Goal: Register for event/course

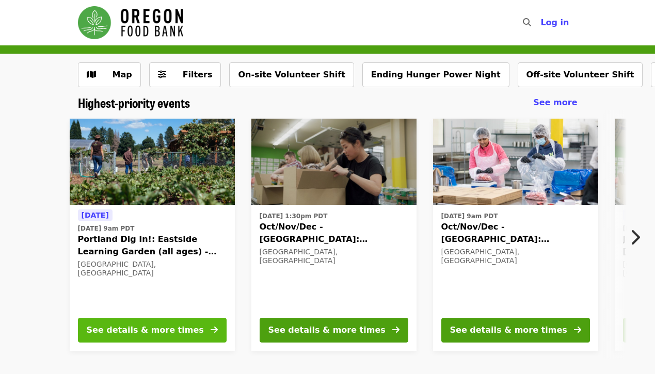
click at [180, 321] on button "See details & more times" at bounding box center [152, 330] width 149 height 25
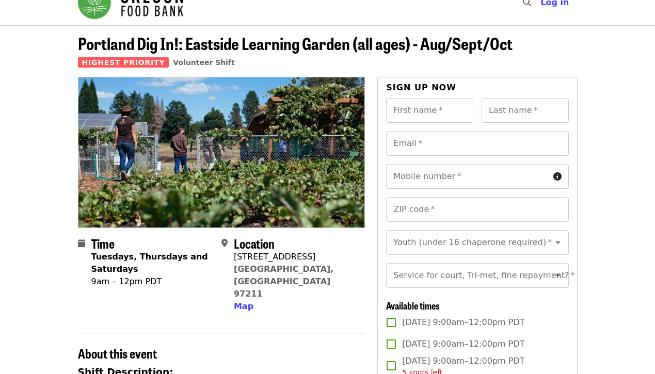
scroll to position [21, 0]
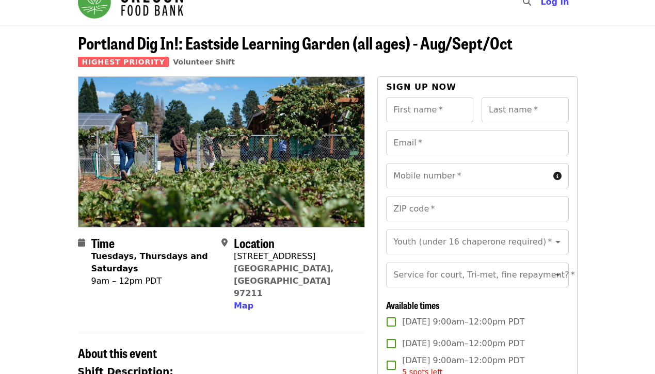
click at [453, 316] on span "[DATE] 9:00am–12:00pm PDT" at bounding box center [463, 322] width 122 height 12
type input "*******"
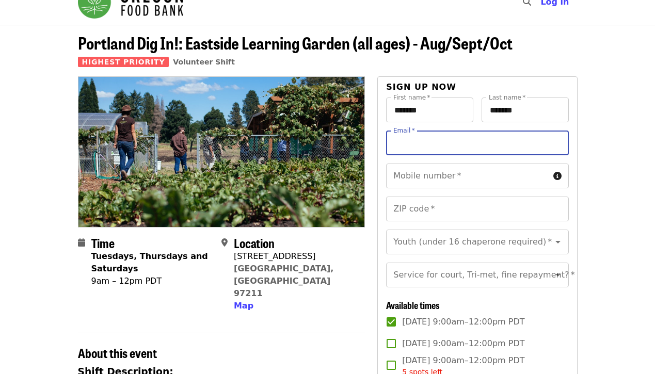
type input "**********"
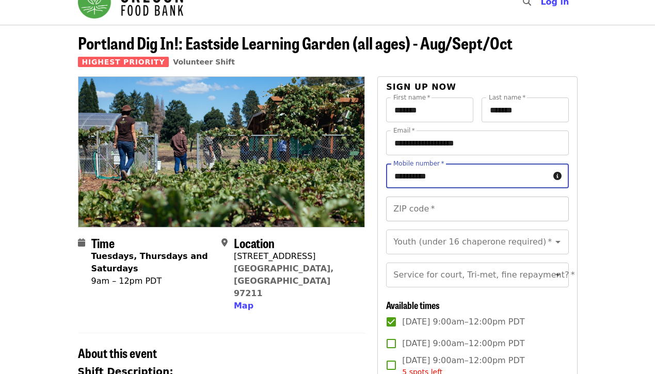
type input "**********"
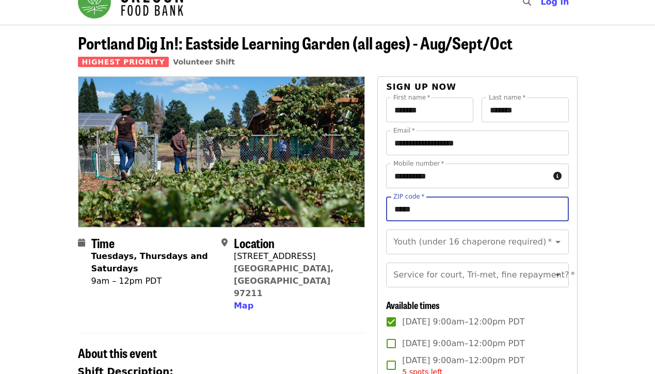
click at [517, 214] on input "*****" at bounding box center [477, 209] width 182 height 25
type input "*****"
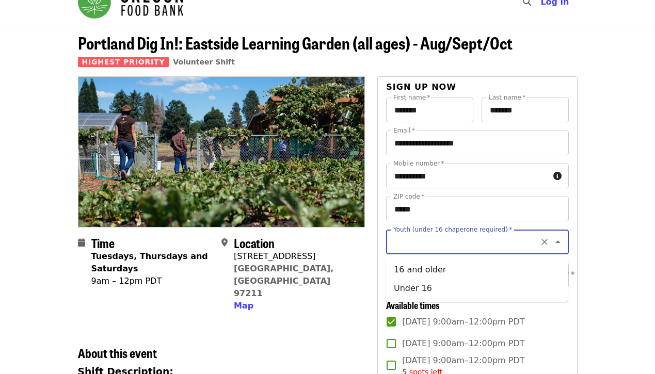
click at [525, 248] on input "Youth (under 16 chaperone required)   *" at bounding box center [464, 242] width 140 height 20
click at [460, 273] on li "16 and older" at bounding box center [477, 270] width 182 height 19
type input "**********"
click at [474, 282] on input "Service for court, Tri-met, fine repayment?   *" at bounding box center [464, 275] width 140 height 20
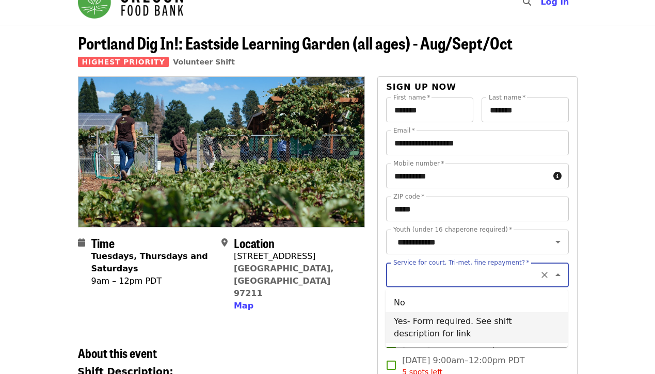
click at [462, 326] on li "Yes- Form required. See shift description for link" at bounding box center [477, 327] width 182 height 31
type input "**********"
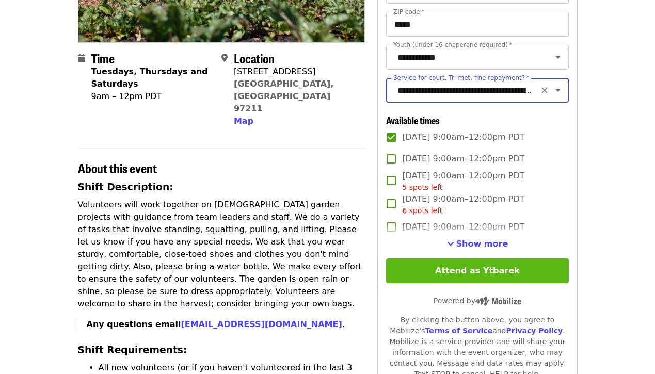
scroll to position [206, 0]
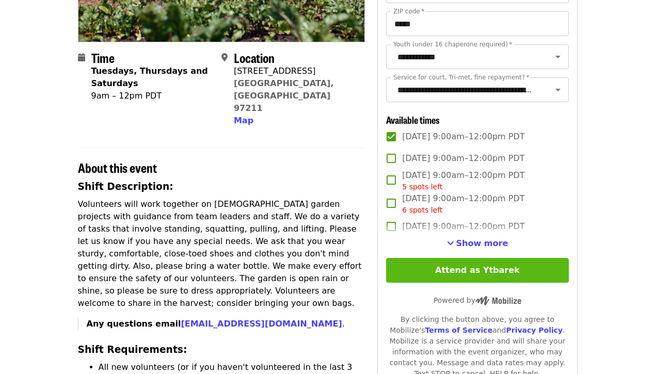
click at [432, 266] on button "Attend as Ytbarek" at bounding box center [477, 270] width 182 height 25
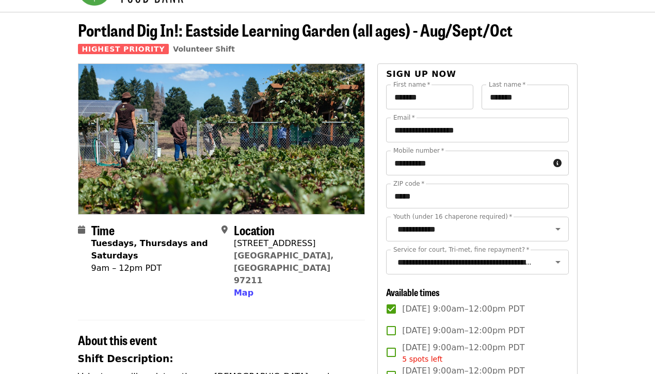
scroll to position [50, 0]
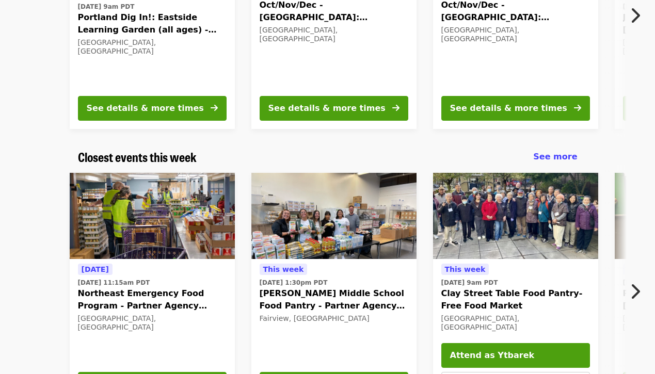
scroll to position [223, 0]
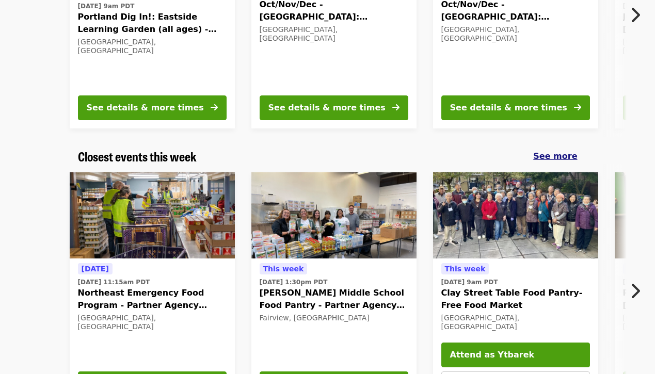
click at [578, 160] on div "Closest events this week See more" at bounding box center [328, 156] width 516 height 15
click at [573, 156] on span "See more" at bounding box center [555, 156] width 44 height 10
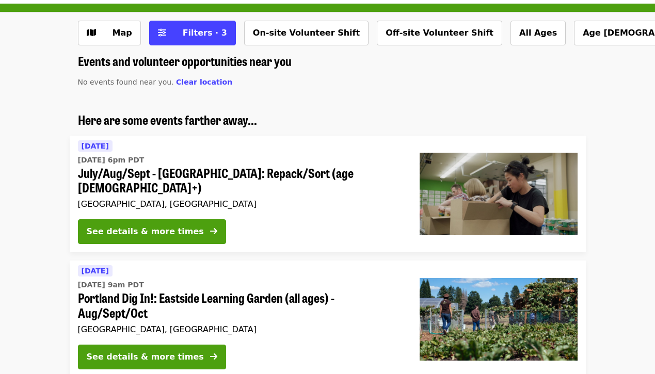
scroll to position [44, 0]
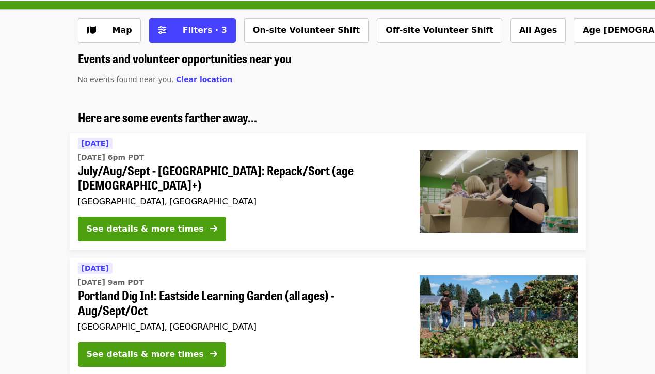
click at [376, 197] on div "[GEOGRAPHIC_DATA], [GEOGRAPHIC_DATA]" at bounding box center [240, 202] width 325 height 10
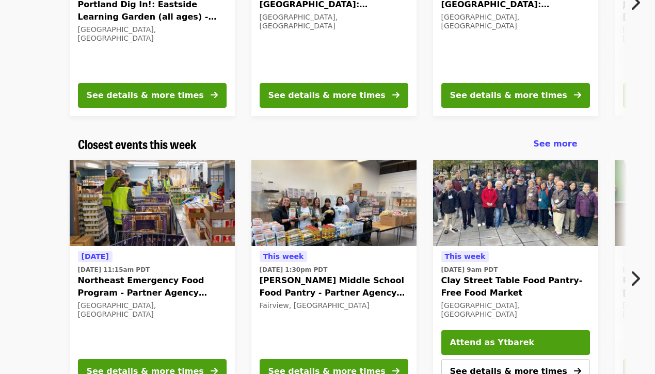
scroll to position [235, 0]
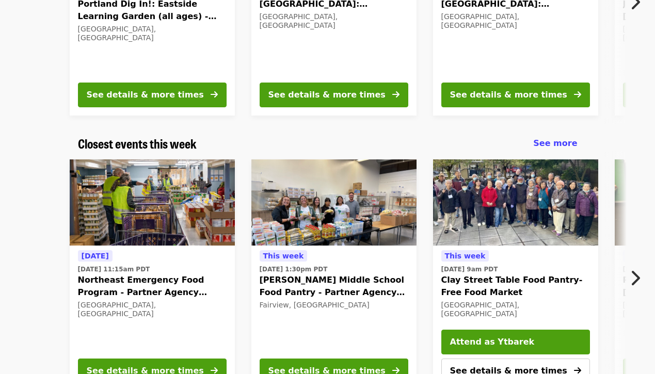
click at [196, 246] on div "Tomorrow Tue, Sep 23 @ 11:15am PDT Northeast Emergency Food Program - Partner A…" at bounding box center [152, 319] width 165 height 146
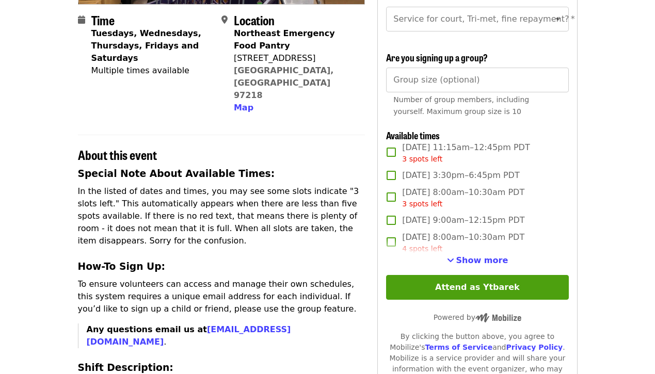
scroll to position [243, 0]
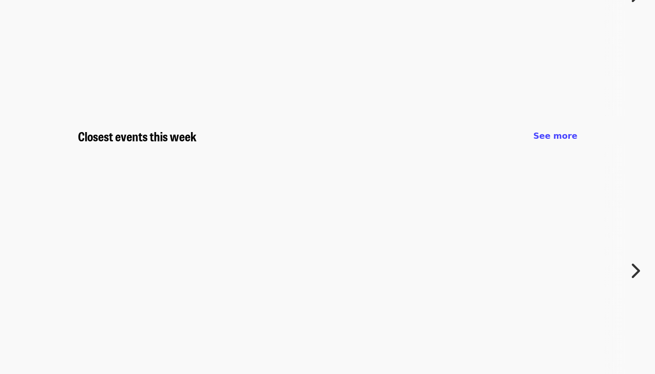
scroll to position [235, 0]
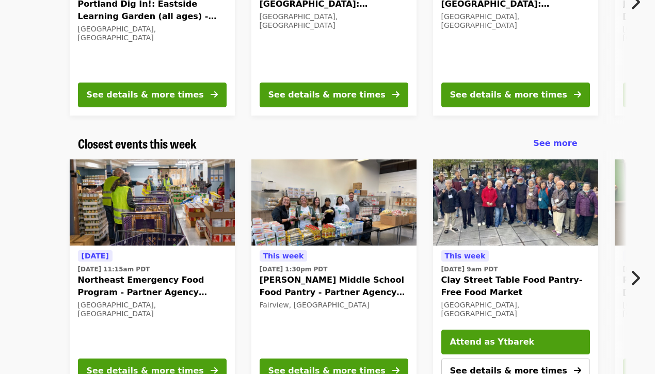
click at [634, 277] on icon "chevron-right icon" at bounding box center [635, 278] width 10 height 20
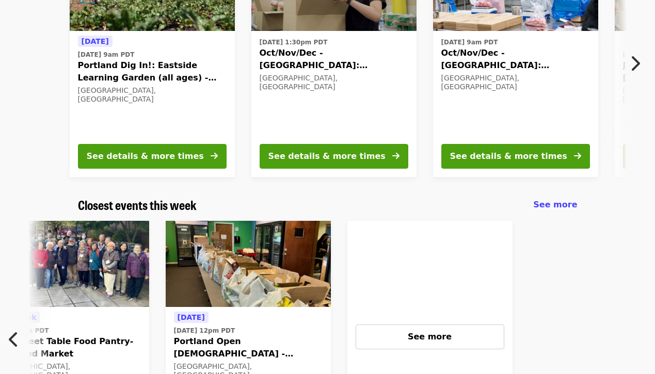
scroll to position [166, 0]
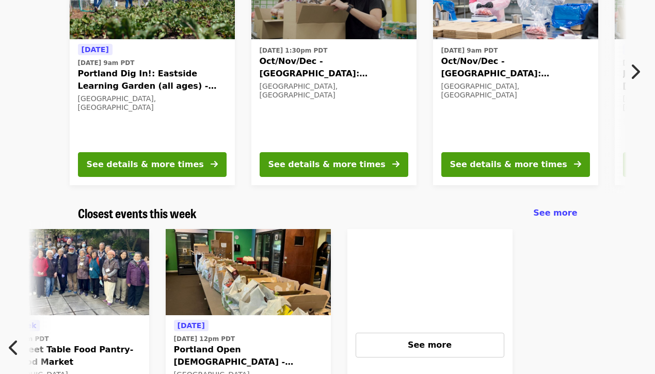
click at [632, 67] on icon "chevron-right icon" at bounding box center [635, 72] width 10 height 20
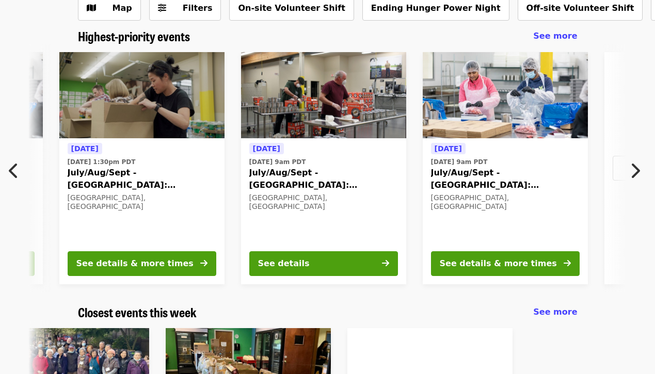
scroll to position [65, 0]
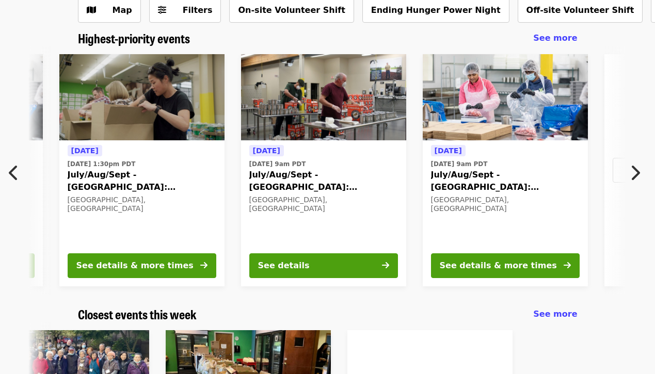
click at [637, 175] on icon "chevron-right icon" at bounding box center [635, 173] width 10 height 20
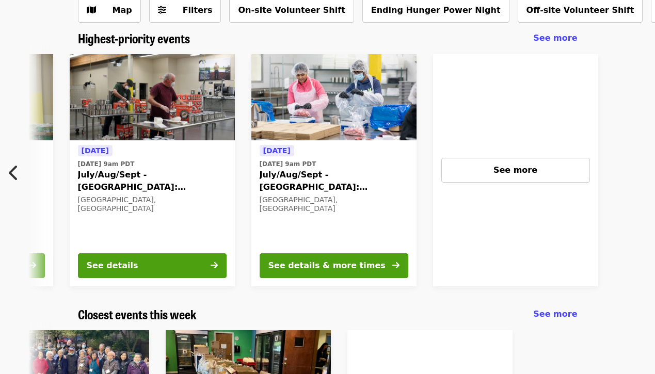
scroll to position [0, 813]
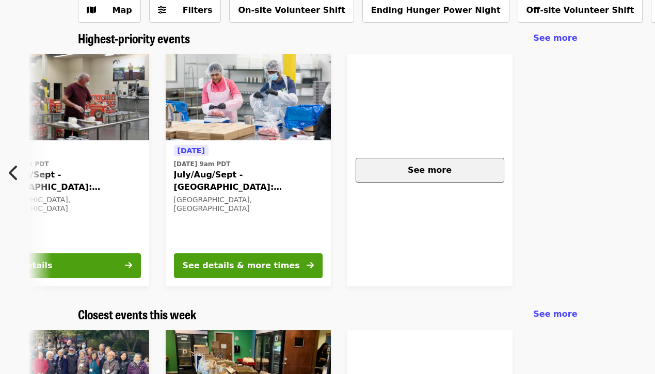
click at [471, 178] on button "See more" at bounding box center [430, 170] width 149 height 25
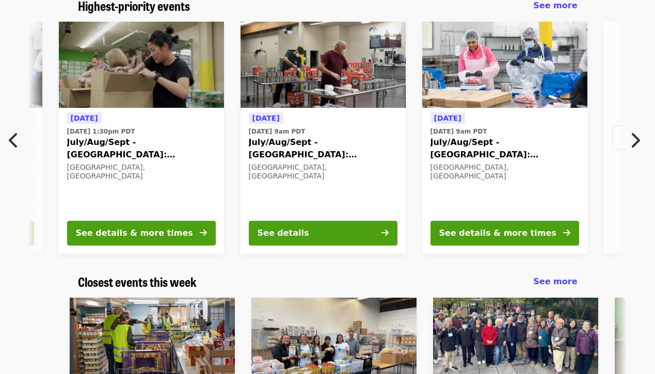
scroll to position [0, 556]
click at [178, 177] on div "Tomorrow Tue, Sep 23 @ 1:30pm PDT July/Aug/Sept - Portland: Repack/Sort (age 8+…" at bounding box center [142, 162] width 149 height 100
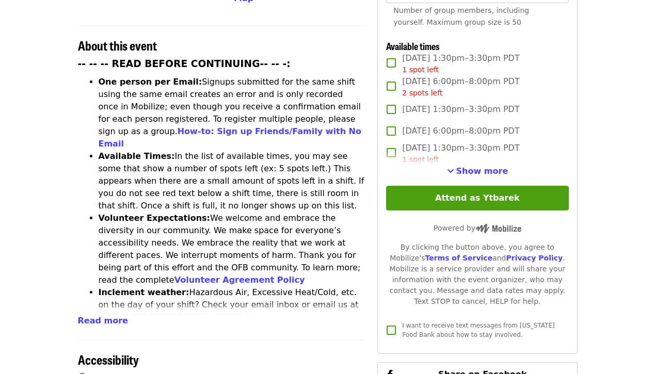
scroll to position [297, 0]
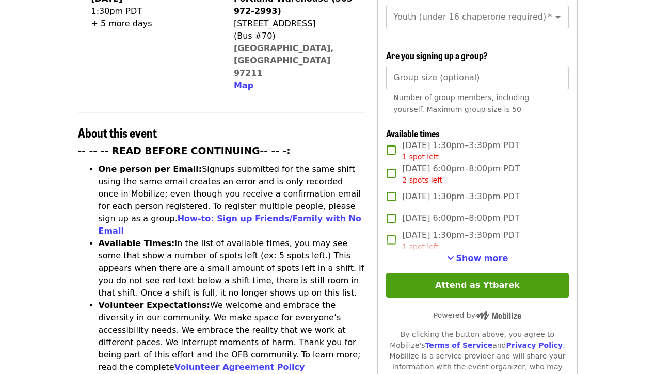
click at [427, 139] on span "Tue, Sep 23, 1:30pm–3:30pm PDT 1 spot left" at bounding box center [460, 150] width 117 height 23
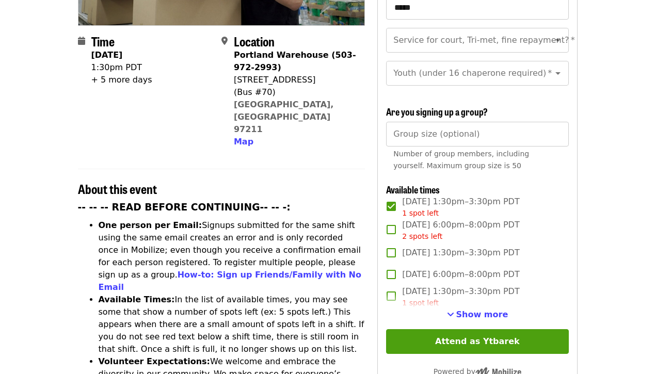
scroll to position [253, 0]
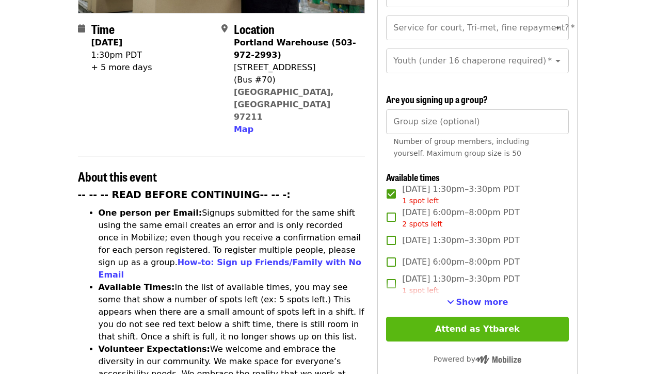
click at [450, 317] on button "Attend as Ytbarek" at bounding box center [477, 329] width 182 height 25
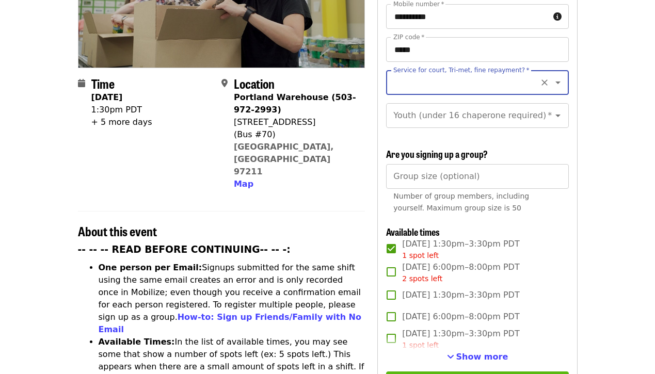
scroll to position [130, 0]
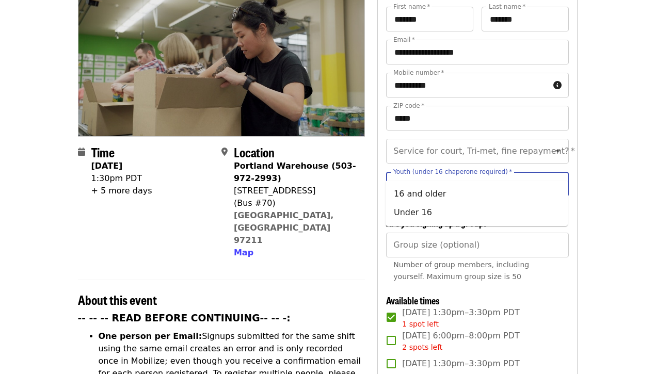
click at [466, 175] on input "Youth (under 16 chaperone required)   *" at bounding box center [464, 185] width 140 height 20
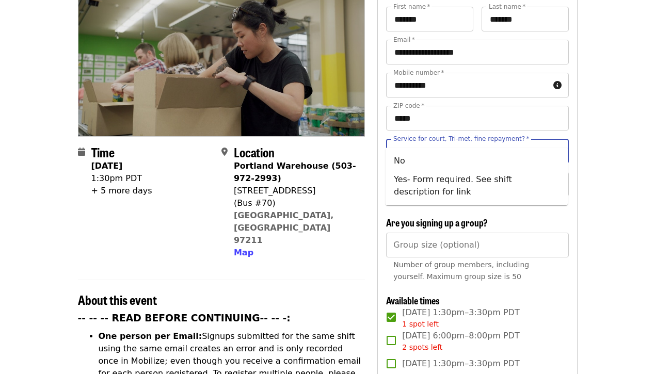
click at [483, 141] on input "Service for court, Tri-met, fine repayment?   *" at bounding box center [464, 151] width 140 height 20
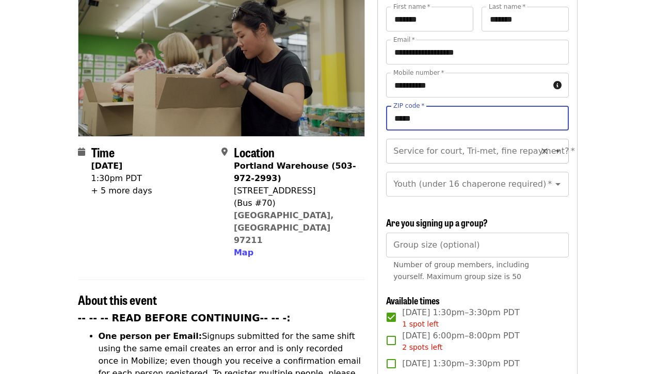
click at [483, 141] on input "Service for court, Tri-met, fine repayment?   *" at bounding box center [464, 151] width 140 height 20
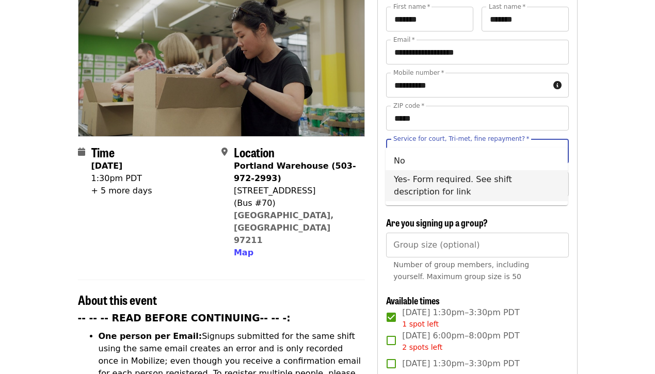
click at [463, 179] on li "Yes- Form required. See shift description for link" at bounding box center [477, 185] width 182 height 31
type input "**********"
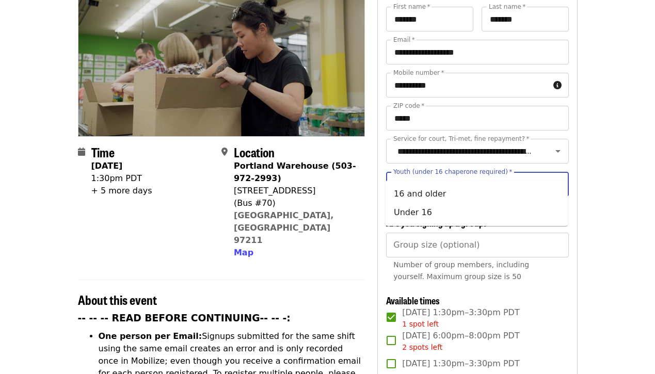
click at [465, 175] on input "Youth (under 16 chaperone required)   *" at bounding box center [464, 185] width 140 height 20
click at [438, 197] on li "16 and older" at bounding box center [477, 194] width 182 height 19
type input "**********"
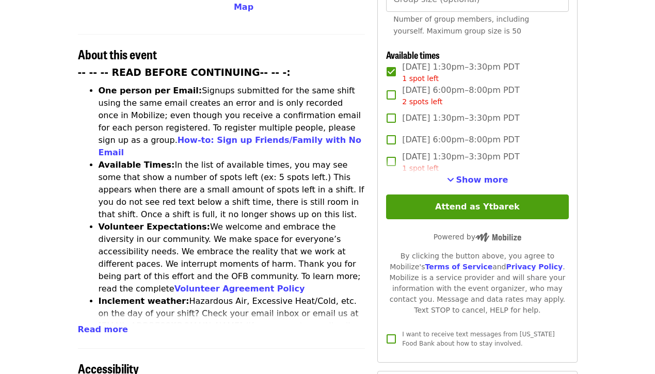
scroll to position [377, 0]
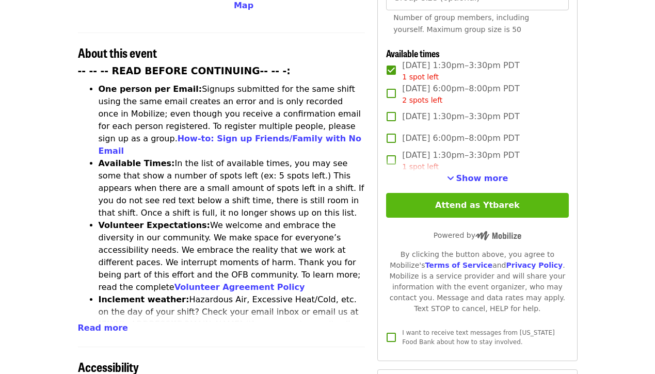
click at [451, 193] on button "Attend as Ytbarek" at bounding box center [477, 205] width 182 height 25
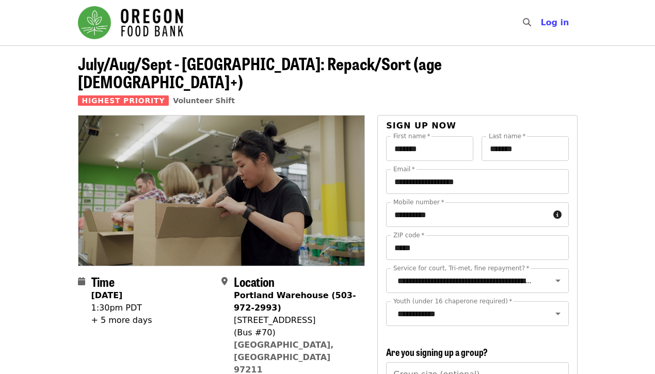
scroll to position [0, 0]
click at [111, 314] on div "+ 5 more days" at bounding box center [121, 320] width 61 height 12
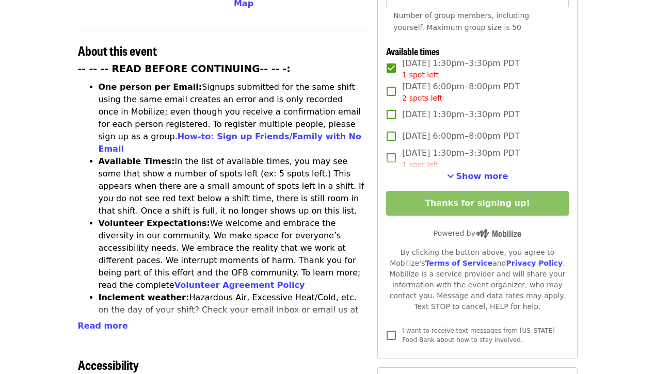
scroll to position [382, 0]
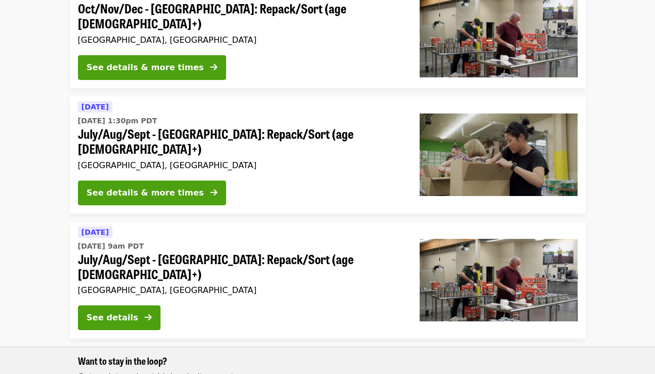
scroll to position [418, 0]
